Goal: Information Seeking & Learning: Learn about a topic

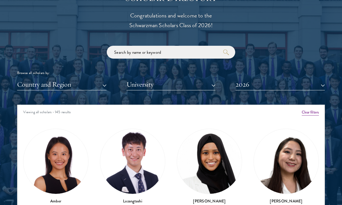
scroll to position [744, 0]
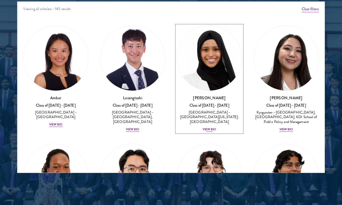
click at [209, 127] on div "View Bio" at bounding box center [210, 129] width 14 height 5
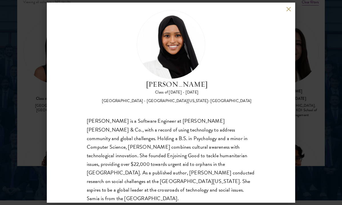
scroll to position [751, 0]
click at [289, 7] on button at bounding box center [288, 9] width 5 height 5
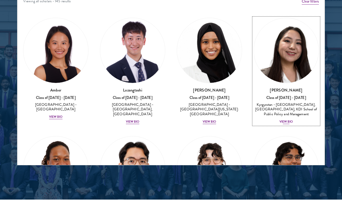
click at [284, 121] on div "View Bio" at bounding box center [287, 121] width 14 height 5
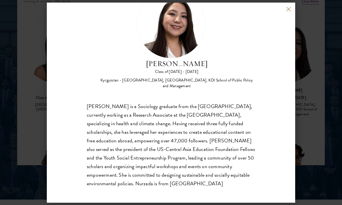
scroll to position [32, 0]
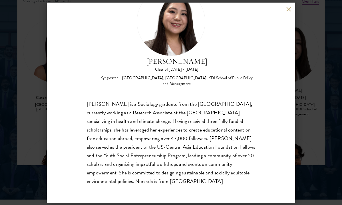
copy div "Nurzada Abdivalieva is a Sociology graduate from the University of Cambridge, c…"
drag, startPoint x: 149, startPoint y: 183, endPoint x: 81, endPoint y: 107, distance: 102.4
click at [81, 107] on div "Nurzada Abdivalieva Class of 2025 - 2026 Kyrgyzstan - American University of Ce…" at bounding box center [171, 103] width 249 height 200
click at [288, 5] on div "Nurzada Abdivalieva Class of 2025 - 2026 Kyrgyzstan - American University of Ce…" at bounding box center [171, 103] width 249 height 200
click at [288, 8] on button at bounding box center [288, 9] width 5 height 5
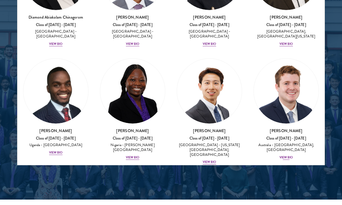
scroll to position [209, 0]
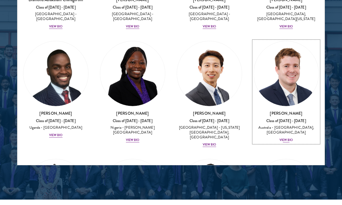
click at [291, 139] on div "View Bio" at bounding box center [287, 140] width 14 height 5
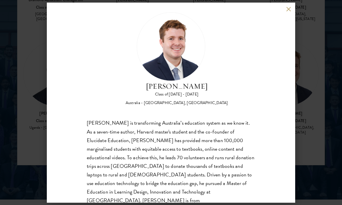
scroll to position [14, 0]
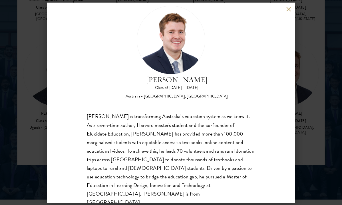
click at [288, 9] on button at bounding box center [288, 9] width 5 height 5
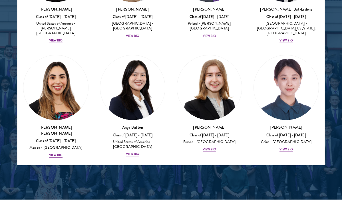
scroll to position [554, 0]
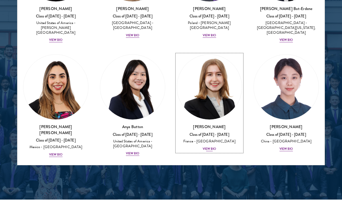
click at [204, 147] on div "View Bio" at bounding box center [210, 149] width 14 height 5
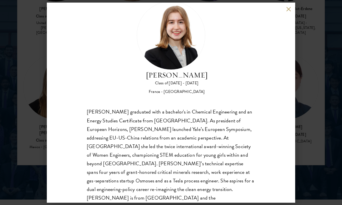
scroll to position [26, 0]
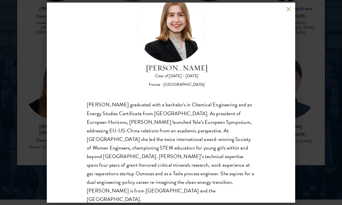
click at [288, 7] on button at bounding box center [288, 9] width 5 height 5
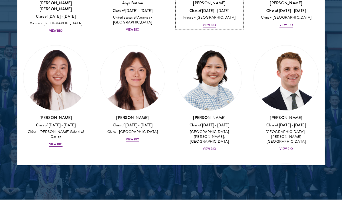
scroll to position [702, 0]
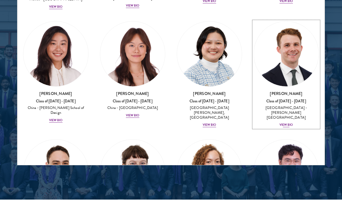
click at [284, 123] on div "View Bio" at bounding box center [287, 125] width 14 height 5
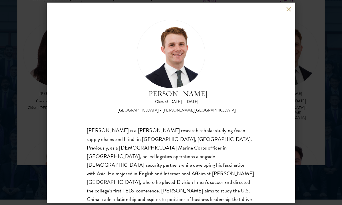
scroll to position [6, 0]
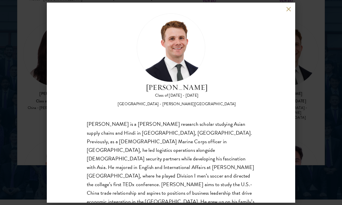
click at [291, 6] on div "Chandler Compton Class of 2025 - 2026 United States of America - Wofford Colleg…" at bounding box center [171, 103] width 249 height 200
click at [285, 10] on div "Chandler Compton Class of 2025 - 2026 United States of America - Wofford Colleg…" at bounding box center [171, 103] width 249 height 200
click at [286, 10] on button at bounding box center [288, 9] width 5 height 5
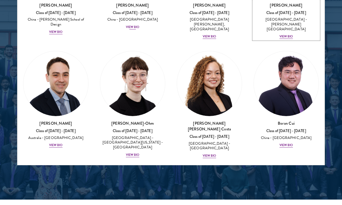
scroll to position [795, 0]
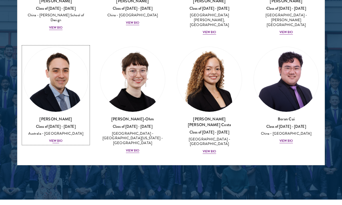
click at [59, 139] on div "View Bio" at bounding box center [56, 141] width 14 height 5
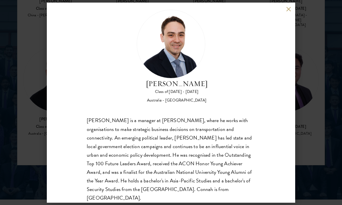
scroll to position [15, 0]
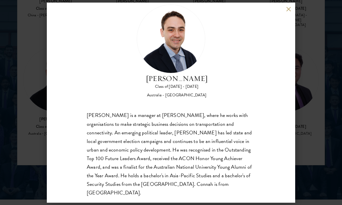
click at [287, 9] on button at bounding box center [288, 9] width 5 height 5
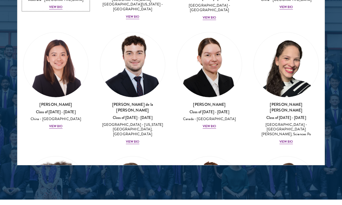
scroll to position [1037, 0]
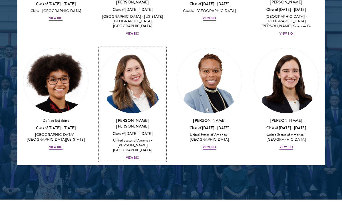
click at [129, 155] on div "View Bio" at bounding box center [133, 157] width 14 height 5
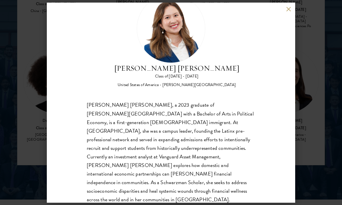
scroll to position [35, 0]
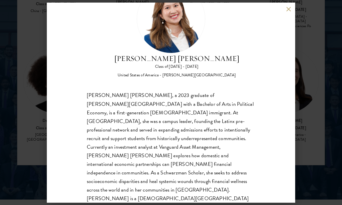
click at [286, 10] on div "Maria Fernanda Estrada Class of 2025 - 2026 United States of America - Williams…" at bounding box center [171, 103] width 249 height 200
click at [287, 10] on button at bounding box center [288, 9] width 5 height 5
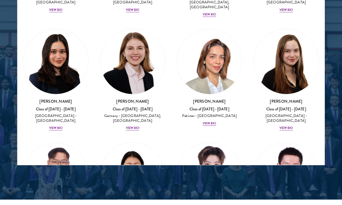
scroll to position [1858, 0]
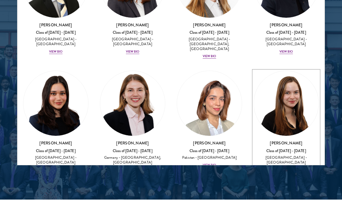
click at [284, 167] on div "View Bio" at bounding box center [287, 169] width 14 height 5
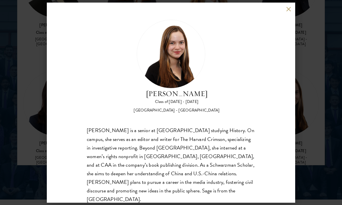
click at [289, 8] on button at bounding box center [288, 9] width 5 height 5
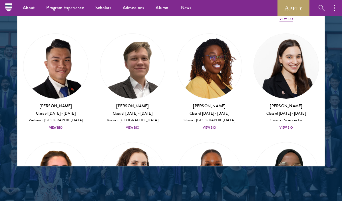
scroll to position [2964, 0]
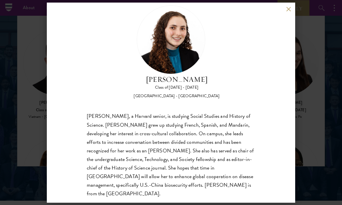
scroll to position [15, 0]
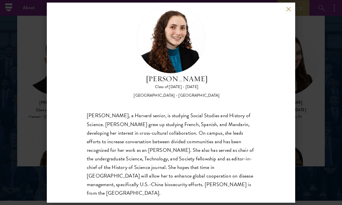
click at [287, 8] on button at bounding box center [288, 9] width 5 height 5
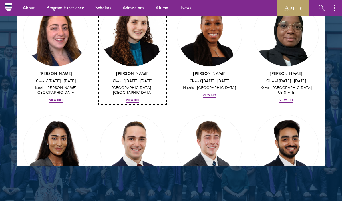
scroll to position [3097, 0]
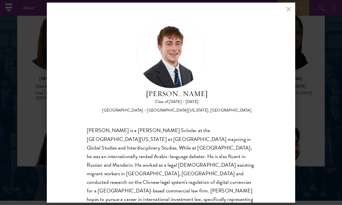
click at [287, 9] on button at bounding box center [288, 9] width 5 height 5
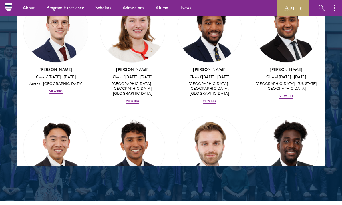
scroll to position [3454, 0]
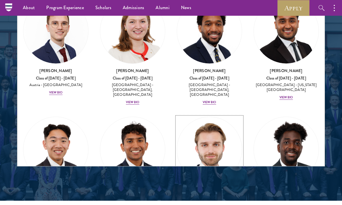
click at [208, 186] on div "Davis Tyler-Dudley Class of 2025 - 2026 United States of America - Harvard Univ…" at bounding box center [209, 202] width 65 height 33
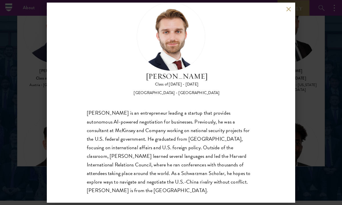
scroll to position [18, 0]
click at [289, 10] on button at bounding box center [288, 9] width 5 height 5
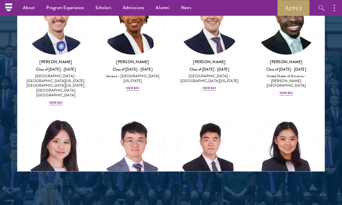
scroll to position [4019, 0]
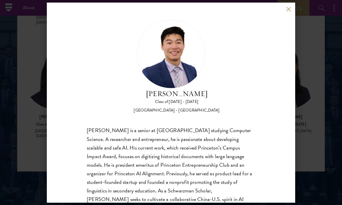
scroll to position [14, 0]
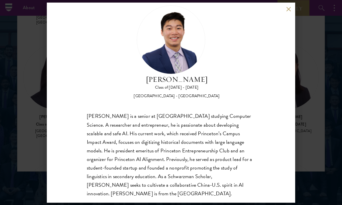
click at [290, 7] on button at bounding box center [288, 9] width 5 height 5
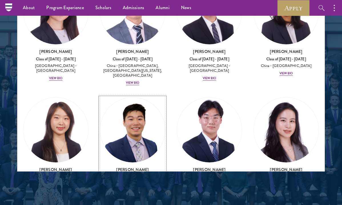
scroll to position [4088, 0]
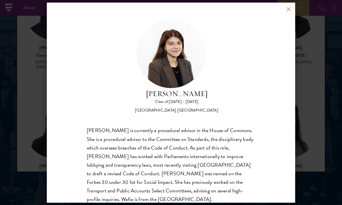
scroll to position [4, 0]
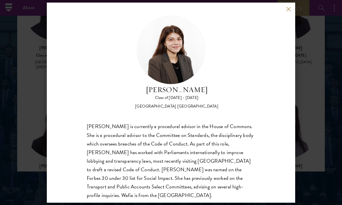
click at [289, 7] on button at bounding box center [288, 9] width 5 height 5
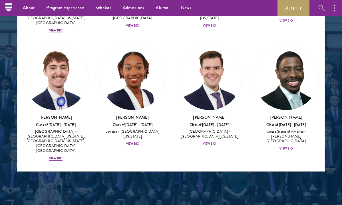
scroll to position [3873, 0]
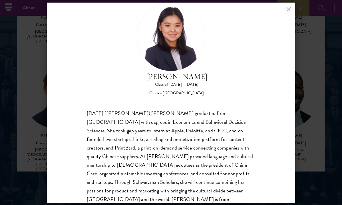
scroll to position [24, 0]
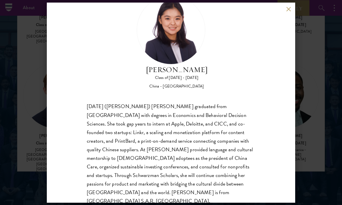
click at [286, 11] on div "Jing Jing Yang Class of 2025 - 2026 China - Brown University Xiaohan (Jing Jing…" at bounding box center [171, 103] width 249 height 200
click at [290, 9] on button at bounding box center [288, 9] width 5 height 5
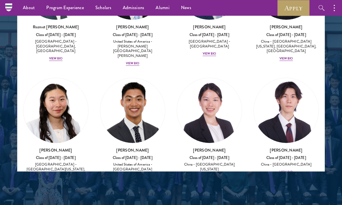
scroll to position [3739, 0]
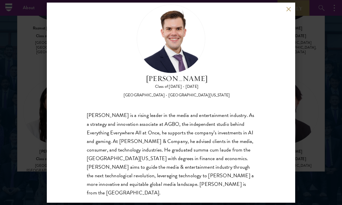
scroll to position [18, 0]
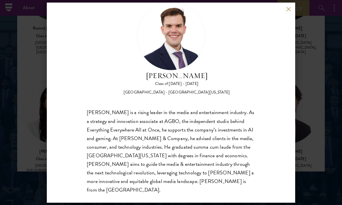
click at [289, 5] on div "Garrett Williams Class of 2025 - 2026 United States of America - University of …" at bounding box center [171, 103] width 249 height 200
click at [287, 8] on button at bounding box center [288, 9] width 5 height 5
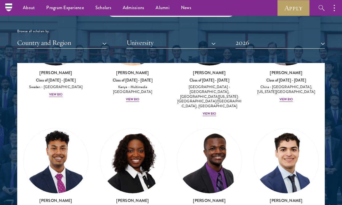
scroll to position [1864, 0]
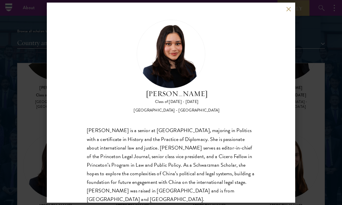
click at [289, 10] on button at bounding box center [288, 9] width 5 height 5
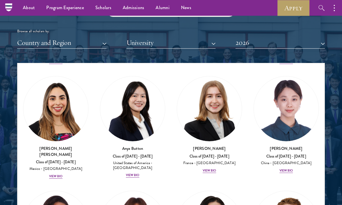
scroll to position [715, 0]
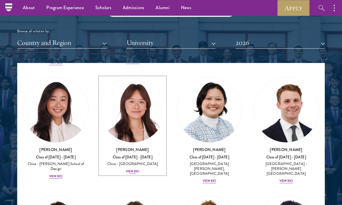
click at [137, 169] on div "View Bio" at bounding box center [133, 171] width 14 height 5
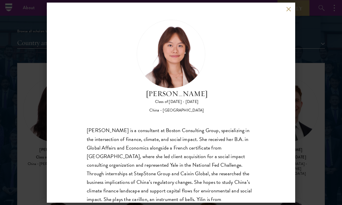
click at [289, 9] on button at bounding box center [288, 9] width 5 height 5
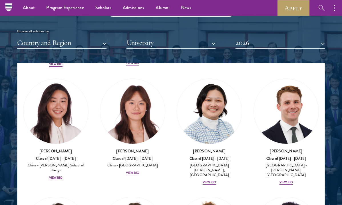
scroll to position [1637, 0]
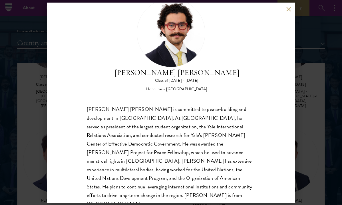
scroll to position [21, 0]
click at [289, 7] on button at bounding box center [288, 9] width 5 height 5
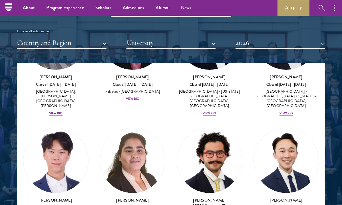
scroll to position [1977, 0]
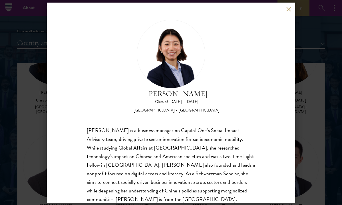
scroll to position [9, 0]
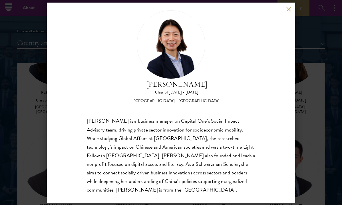
click at [289, 8] on button at bounding box center [288, 9] width 5 height 5
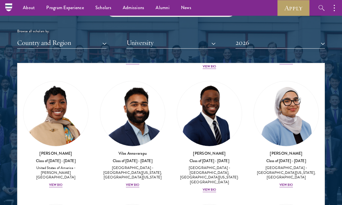
scroll to position [367, 0]
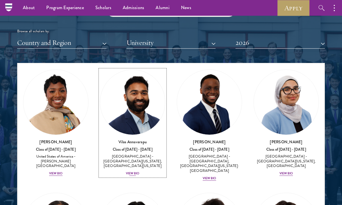
click at [135, 171] on div "View Bio" at bounding box center [133, 173] width 14 height 5
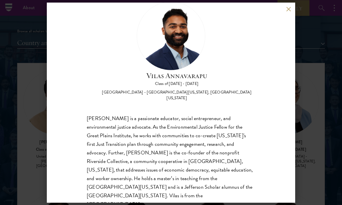
scroll to position [16, 0]
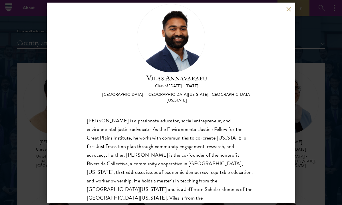
click at [287, 11] on button at bounding box center [288, 9] width 5 height 5
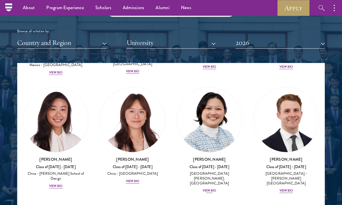
scroll to position [712, 0]
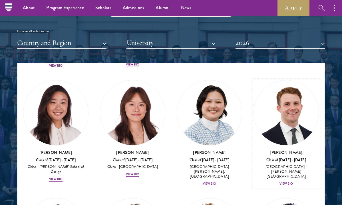
click at [290, 181] on div "View Bio" at bounding box center [287, 183] width 14 height 5
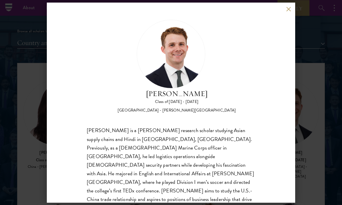
scroll to position [18, 0]
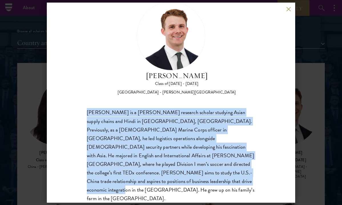
copy div "Chandler Compton is a Fulbright research scholar studying Asian supply chains a…"
drag, startPoint x: 111, startPoint y: 179, endPoint x: 78, endPoint y: 109, distance: 77.2
click at [78, 109] on div "Chandler Compton Class of 2025 - 2026 United States of America - Wofford Colleg…" at bounding box center [171, 103] width 249 height 200
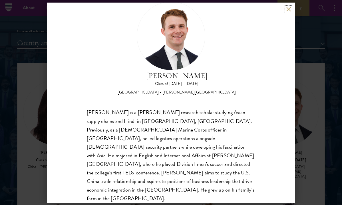
click at [290, 9] on button at bounding box center [288, 9] width 5 height 5
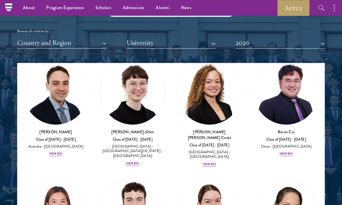
scroll to position [850, 0]
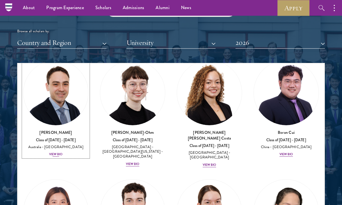
click at [48, 132] on div "David Connah Class of 2025 - 2026 Australia - Australian National University Vi…" at bounding box center [55, 143] width 65 height 28
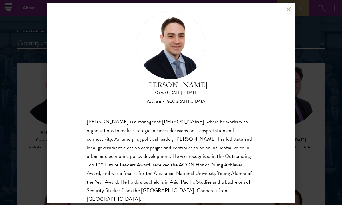
scroll to position [12, 0]
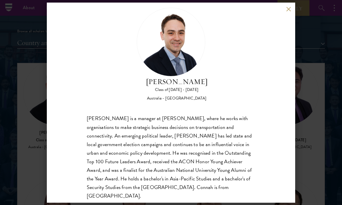
click at [320, 95] on div "David Connah Class of 2025 - 2026 Australia - Australian National University Da…" at bounding box center [171, 102] width 342 height 205
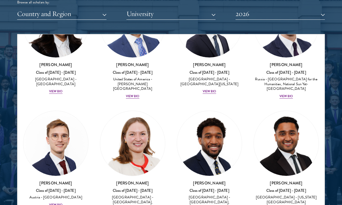
scroll to position [3413, 0]
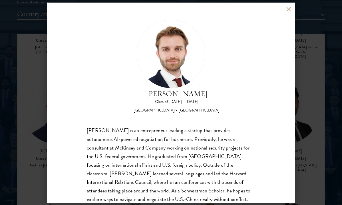
scroll to position [18, 0]
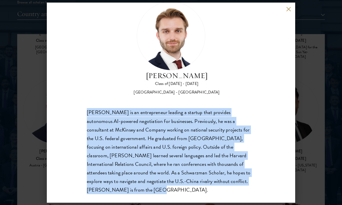
drag, startPoint x: 223, startPoint y: 185, endPoint x: 85, endPoint y: 115, distance: 155.4
click at [85, 115] on div "Davis Tyler-Dudley Class of 2025 - 2026 United States of America - Harvard Univ…" at bounding box center [171, 103] width 249 height 200
copy div "Davis Tyler-Dudley is an entrepreneur leading a startup that provides autonomou…"
click at [148, 115] on div "Davis Tyler-Dudley is an entrepreneur leading a startup that provides autonomou…" at bounding box center [171, 151] width 169 height 86
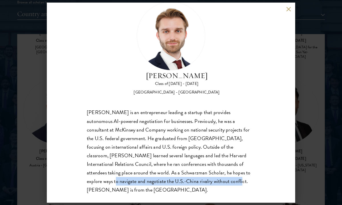
copy div "navigate and negotiate the U.S.-China rivalry without conflict"
drag, startPoint x: 189, startPoint y: 173, endPoint x: 147, endPoint y: 183, distance: 43.3
click at [147, 183] on div "Davis Tyler-Dudley is an entrepreneur leading a startup that provides autonomou…" at bounding box center [171, 151] width 169 height 86
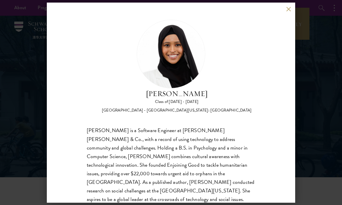
click at [285, 11] on div "[PERSON_NAME] Class of [DATE] - [DATE] [GEOGRAPHIC_DATA] - [GEOGRAPHIC_DATA][US…" at bounding box center [171, 103] width 249 height 200
click at [287, 7] on button at bounding box center [288, 9] width 5 height 5
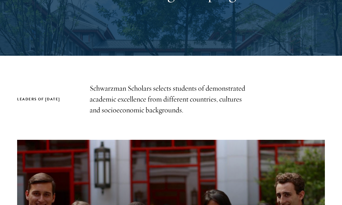
scroll to position [299, 0]
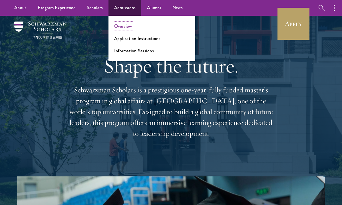
click at [121, 27] on link "Overview" at bounding box center [123, 26] width 18 height 7
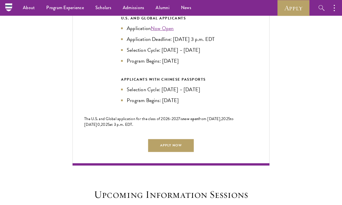
scroll to position [1275, 0]
